Goal: Find specific page/section

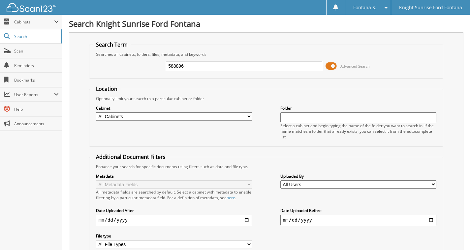
type input "588896"
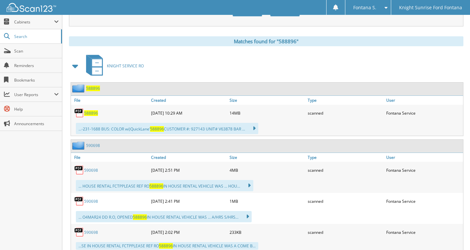
scroll to position [264, 0]
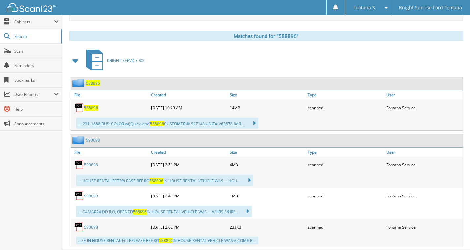
click at [91, 109] on span "588896" at bounding box center [91, 108] width 14 height 6
click at [91, 108] on span "588896" at bounding box center [91, 108] width 14 height 6
click at [90, 108] on span "588896" at bounding box center [91, 108] width 14 height 6
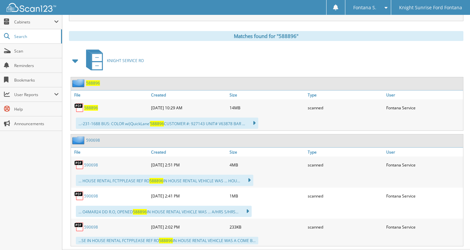
click at [91, 107] on span "588896" at bounding box center [91, 108] width 14 height 6
click at [90, 83] on span "588896" at bounding box center [93, 83] width 14 height 6
